Goal: Information Seeking & Learning: Learn about a topic

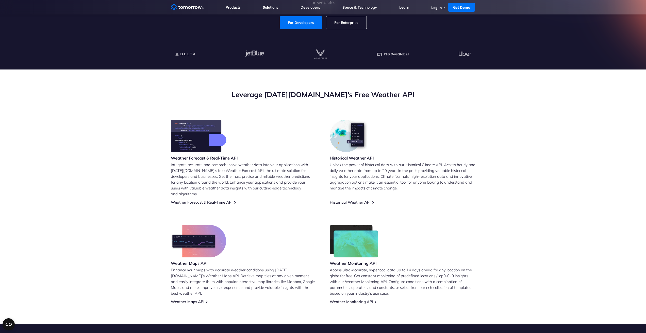
scroll to position [152, 0]
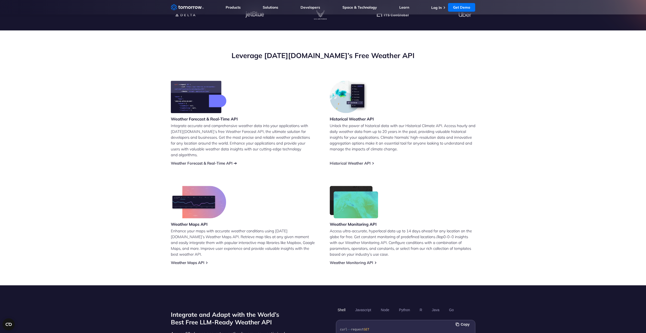
click at [201, 161] on link "Weather Forecast & Real-Time API" at bounding box center [202, 163] width 62 height 5
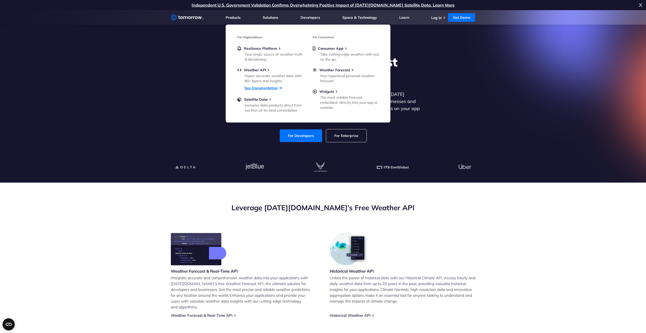
click at [260, 89] on link "See Documentation" at bounding box center [260, 88] width 33 height 5
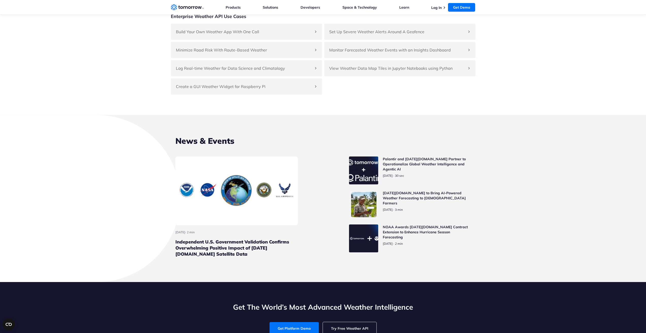
scroll to position [2260, 0]
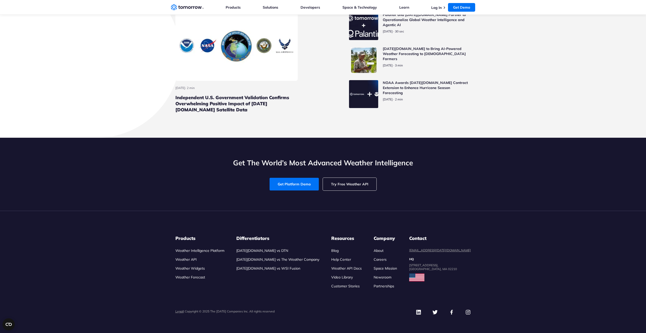
click at [185, 262] on link "Weather API" at bounding box center [185, 259] width 21 height 5
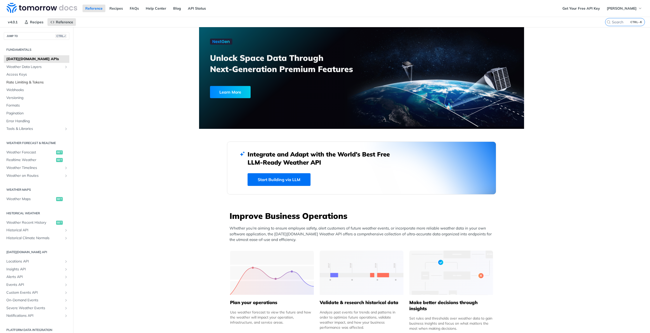
click at [19, 81] on span "Rate Limiting & Tokens" at bounding box center [37, 82] width 62 height 5
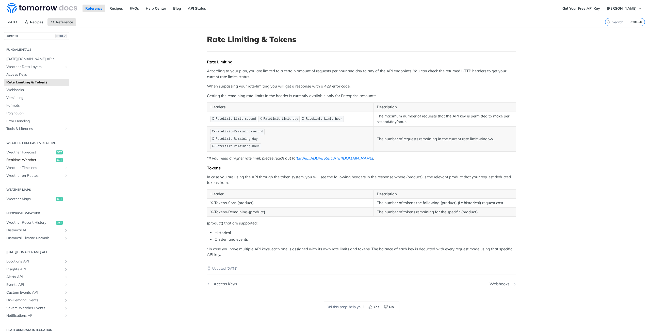
click at [21, 159] on span "Realtime Weather" at bounding box center [30, 160] width 48 height 5
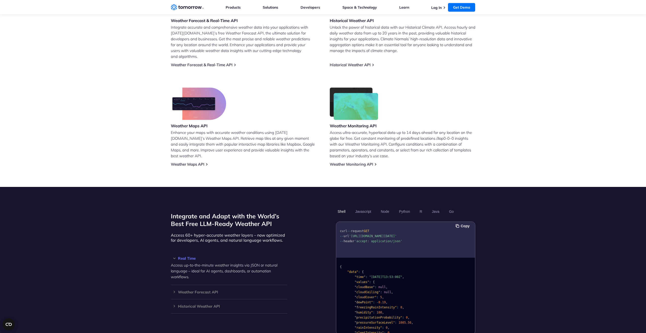
scroll to position [102, 0]
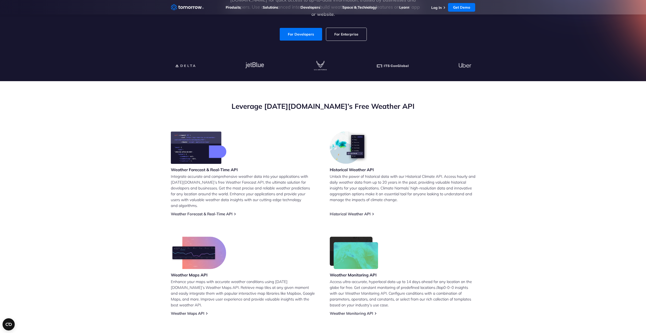
drag, startPoint x: 469, startPoint y: 153, endPoint x: 467, endPoint y: 150, distance: 4.2
click at [470, 153] on div "Historical Weather API Unlock the power of historical data with our Historical …" at bounding box center [403, 174] width 146 height 85
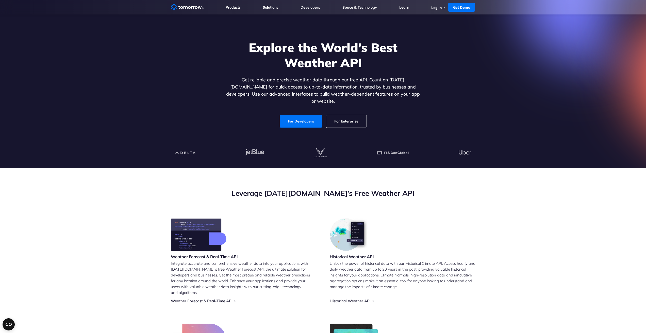
scroll to position [0, 0]
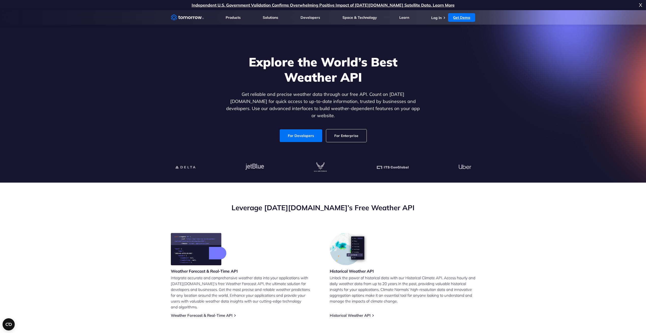
click at [455, 16] on link "Get Demo" at bounding box center [461, 17] width 27 height 9
click at [441, 18] on link "Log In" at bounding box center [436, 17] width 10 height 5
